Goal: Task Accomplishment & Management: Use online tool/utility

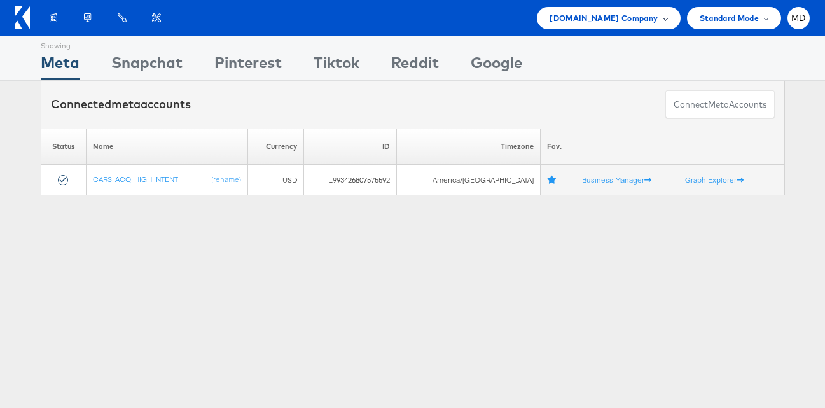
click at [661, 24] on div "Cars.com Company" at bounding box center [608, 17] width 118 height 13
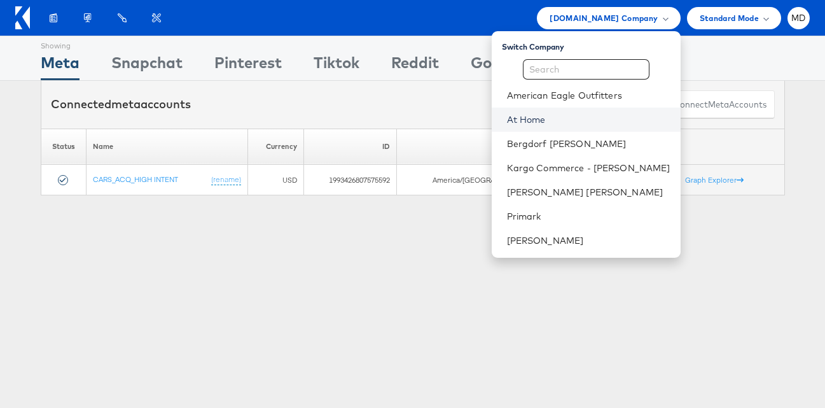
click at [596, 123] on link "At Home" at bounding box center [588, 119] width 163 height 13
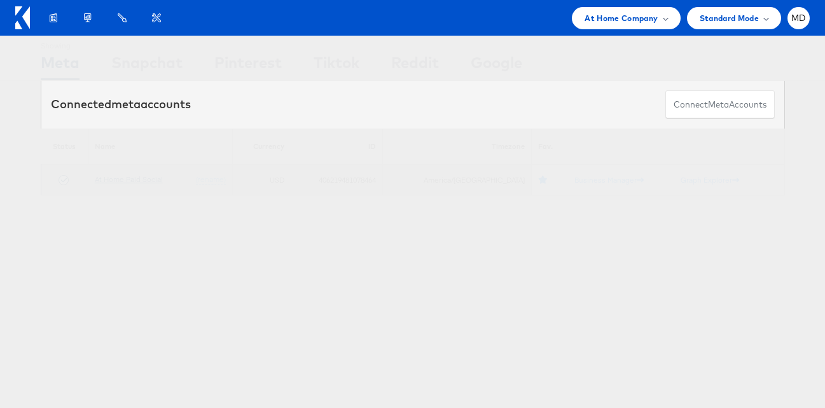
click at [113, 178] on link "At Home Paid Social" at bounding box center [129, 179] width 68 height 10
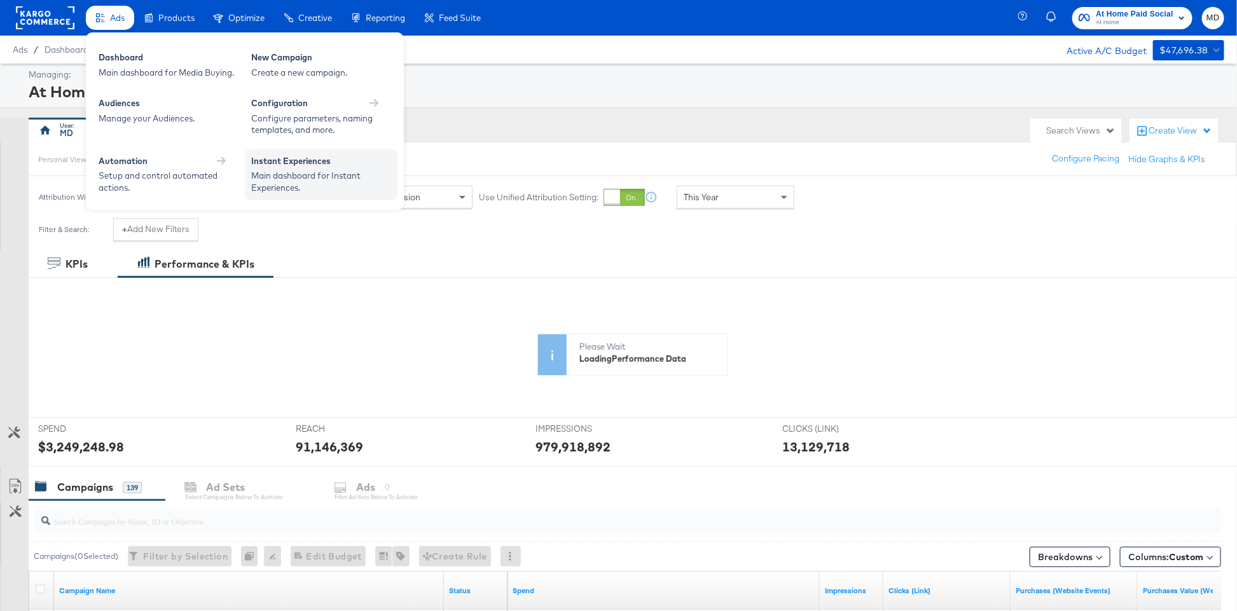
click at [285, 167] on div "Instant Experiences" at bounding box center [321, 162] width 140 height 15
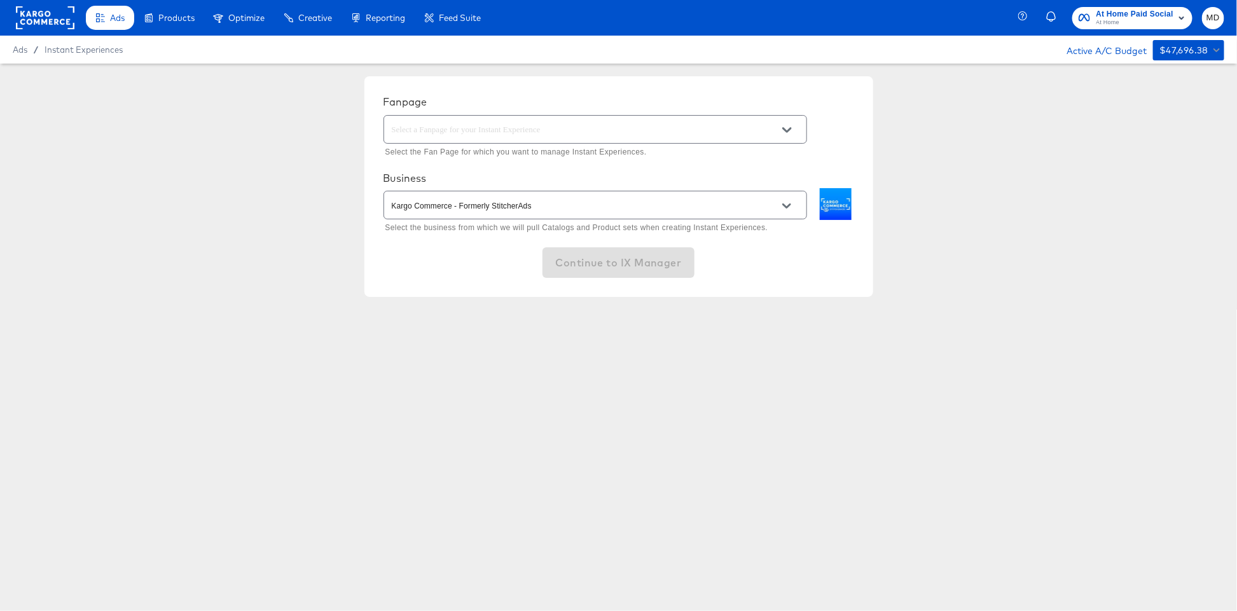
click at [416, 138] on div at bounding box center [594, 129] width 423 height 29
type input "at home"
click at [496, 268] on div "Continue to IX Manager" at bounding box center [618, 262] width 470 height 31
click at [511, 215] on div "Kargo Commerce - Formerly StitcherAds" at bounding box center [594, 205] width 423 height 29
click at [799, 129] on div at bounding box center [786, 129] width 27 height 19
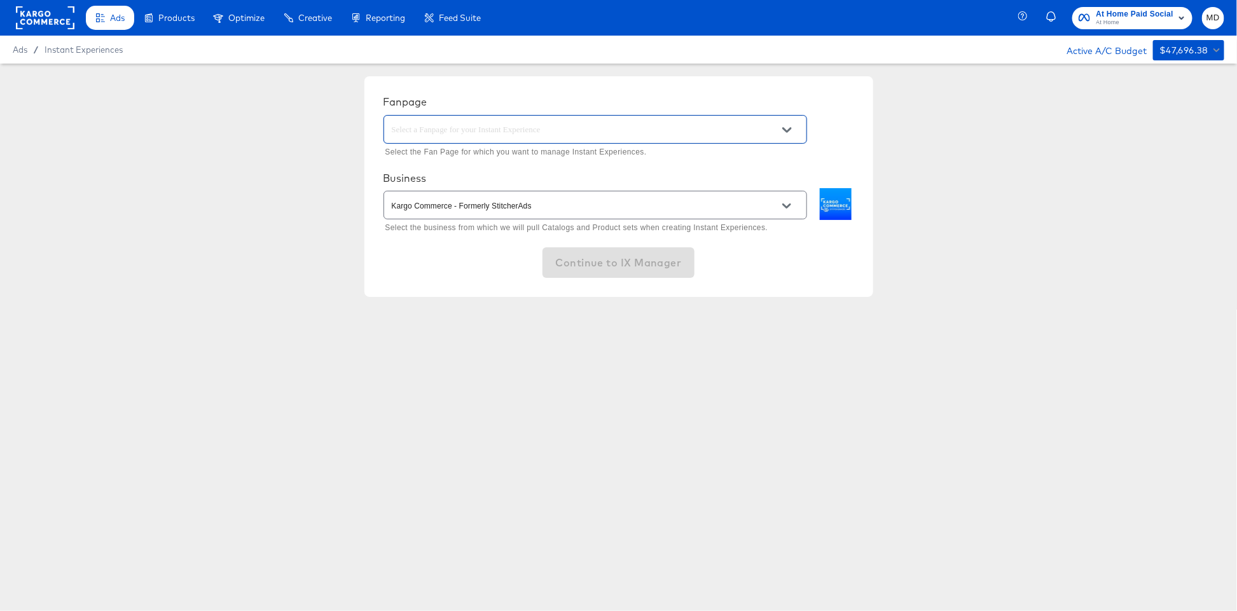
click at [785, 202] on icon "Open" at bounding box center [786, 206] width 9 height 9
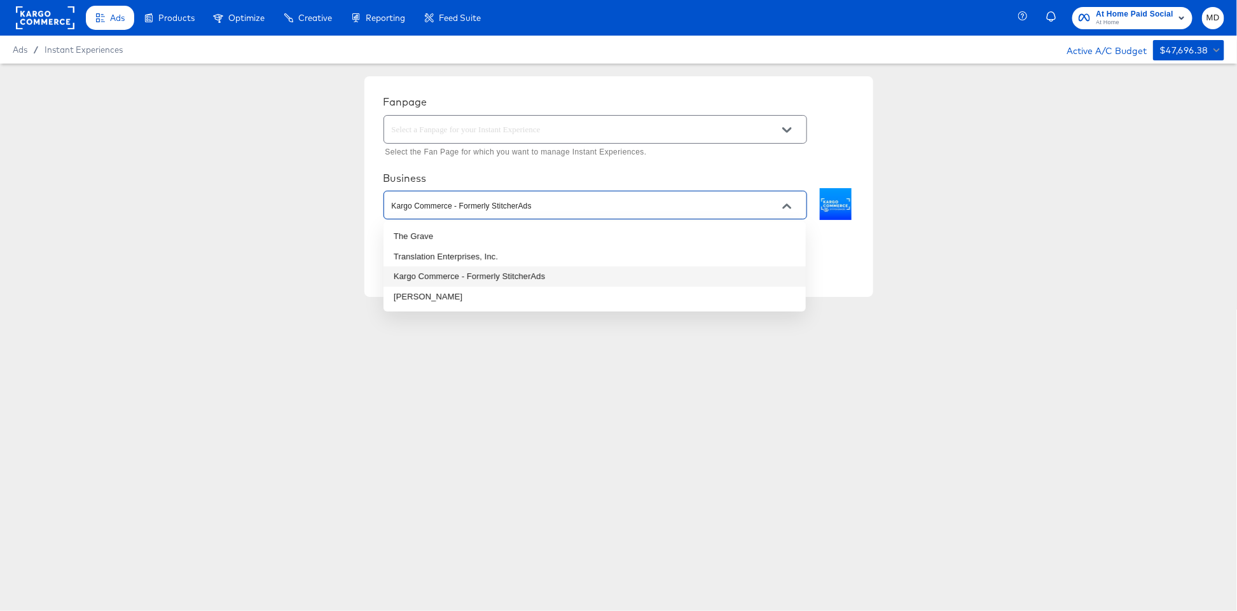
click at [683, 282] on li "Kargo Commerce - Formerly StitcherAds" at bounding box center [594, 276] width 422 height 20
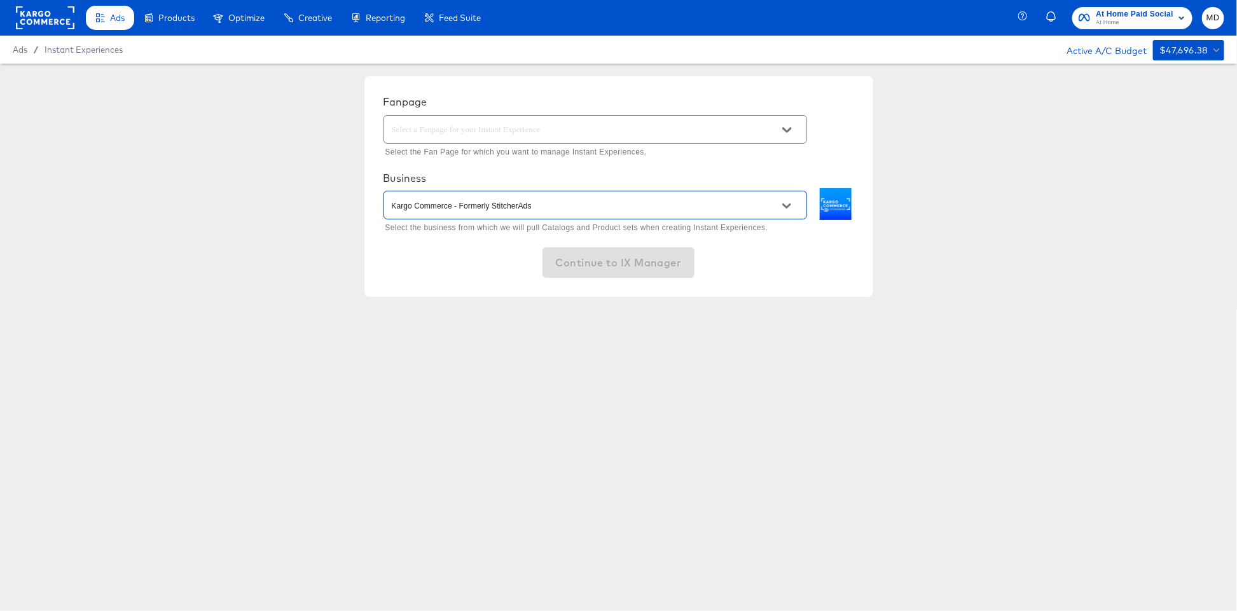
click at [782, 132] on icon "Open" at bounding box center [786, 129] width 9 height 9
type input "a"
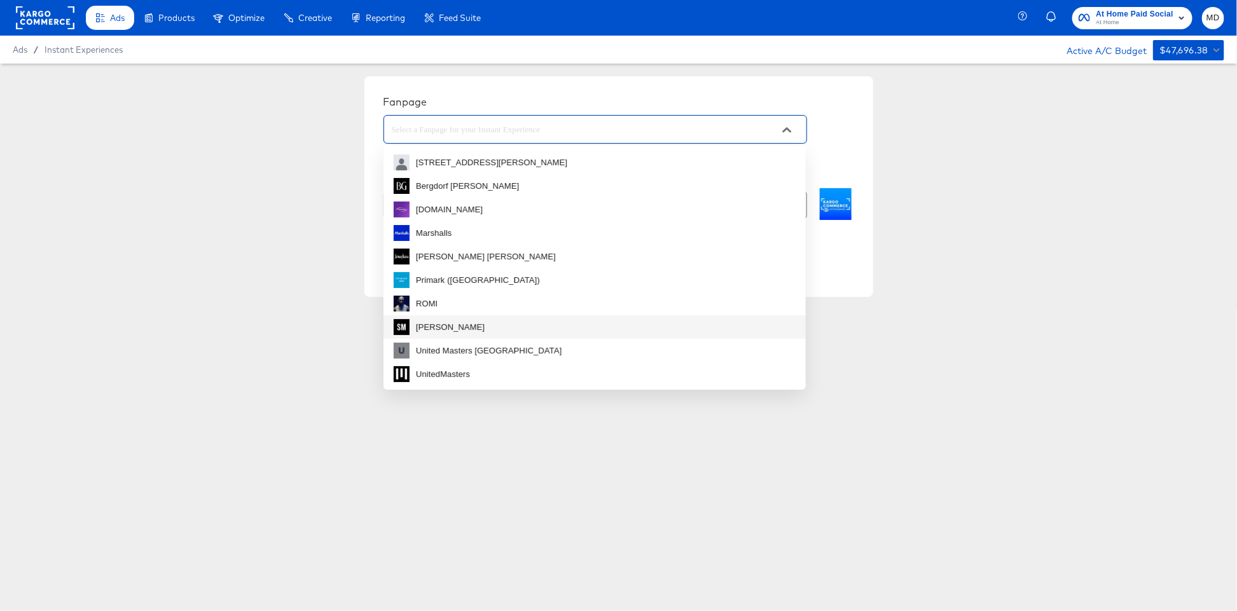
scroll to position [1, 0]
